Goal: Find contact information

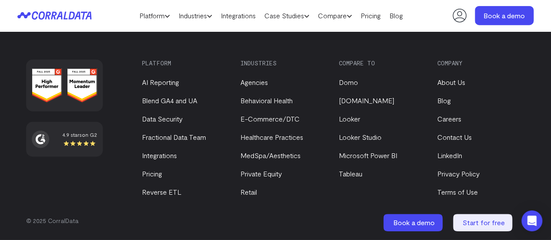
scroll to position [1266, 0]
click at [458, 136] on link "Contact Us" at bounding box center [454, 137] width 34 height 8
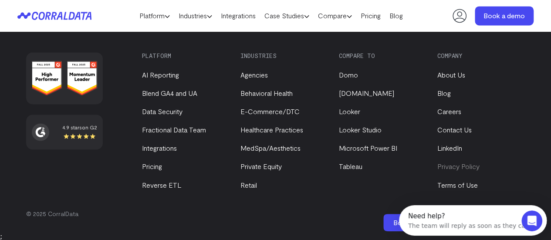
click at [453, 170] on link "Privacy Policy" at bounding box center [458, 166] width 42 height 8
